Goal: Transaction & Acquisition: Subscribe to service/newsletter

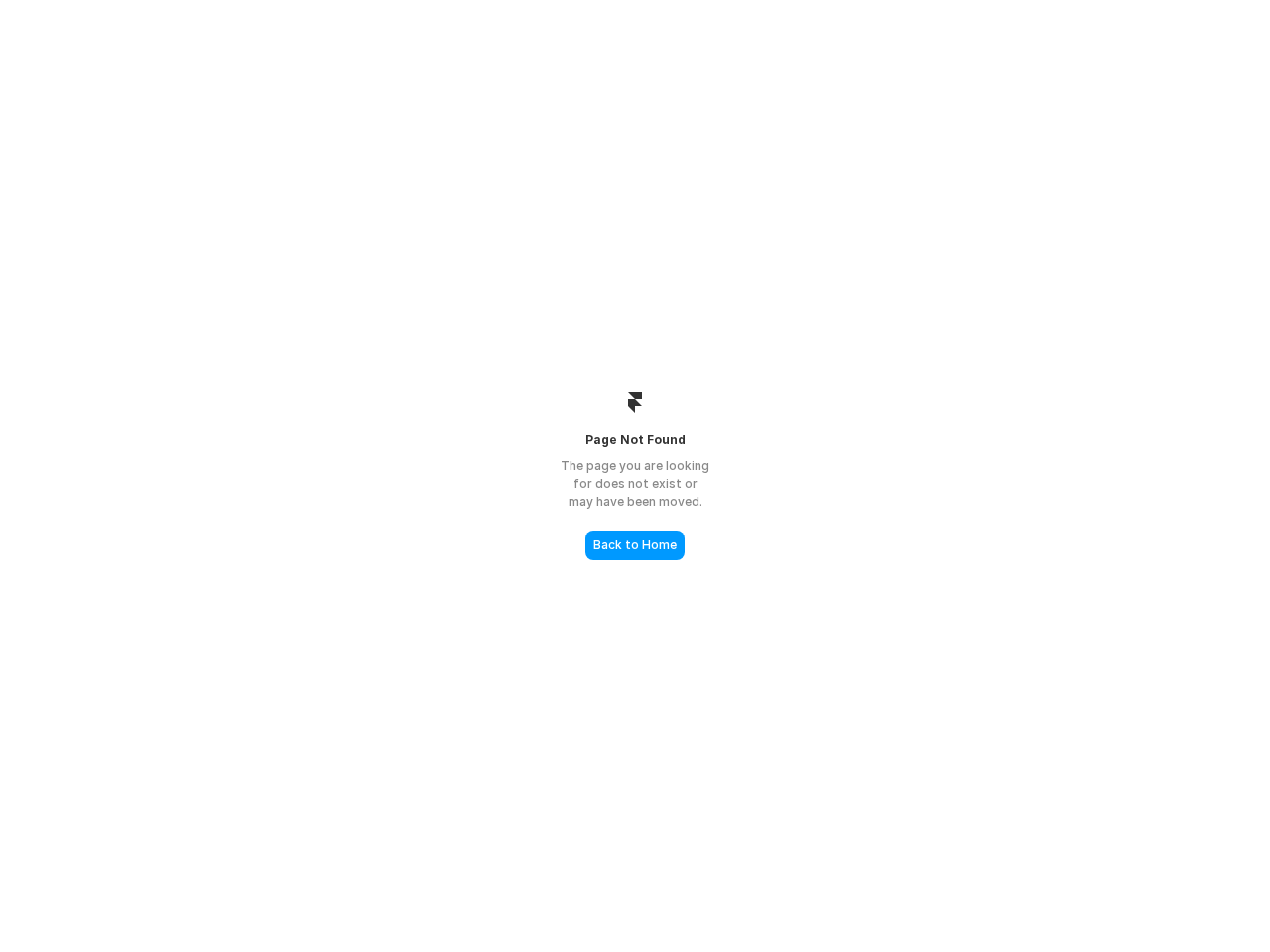
click at [635, 476] on div "The page you are looking for does not exist or may have been moved." at bounding box center [634, 484] width 198 height 54
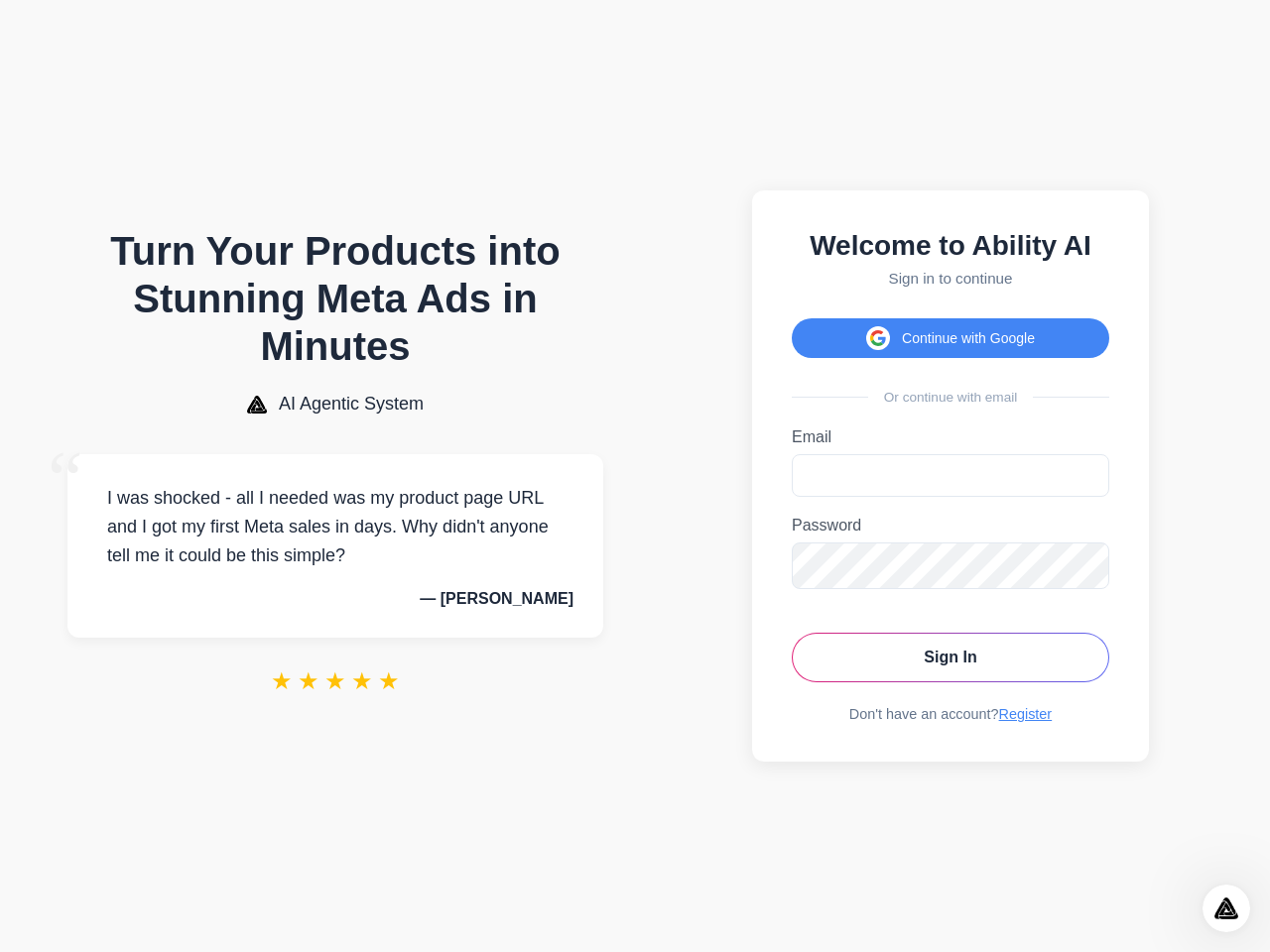
click at [951, 332] on button "Continue with Google" at bounding box center [951, 338] width 318 height 40
click at [1226, 908] on icon "Open Intercom Messenger" at bounding box center [1227, 908] width 33 height 33
